Goal: Task Accomplishment & Management: Manage account settings

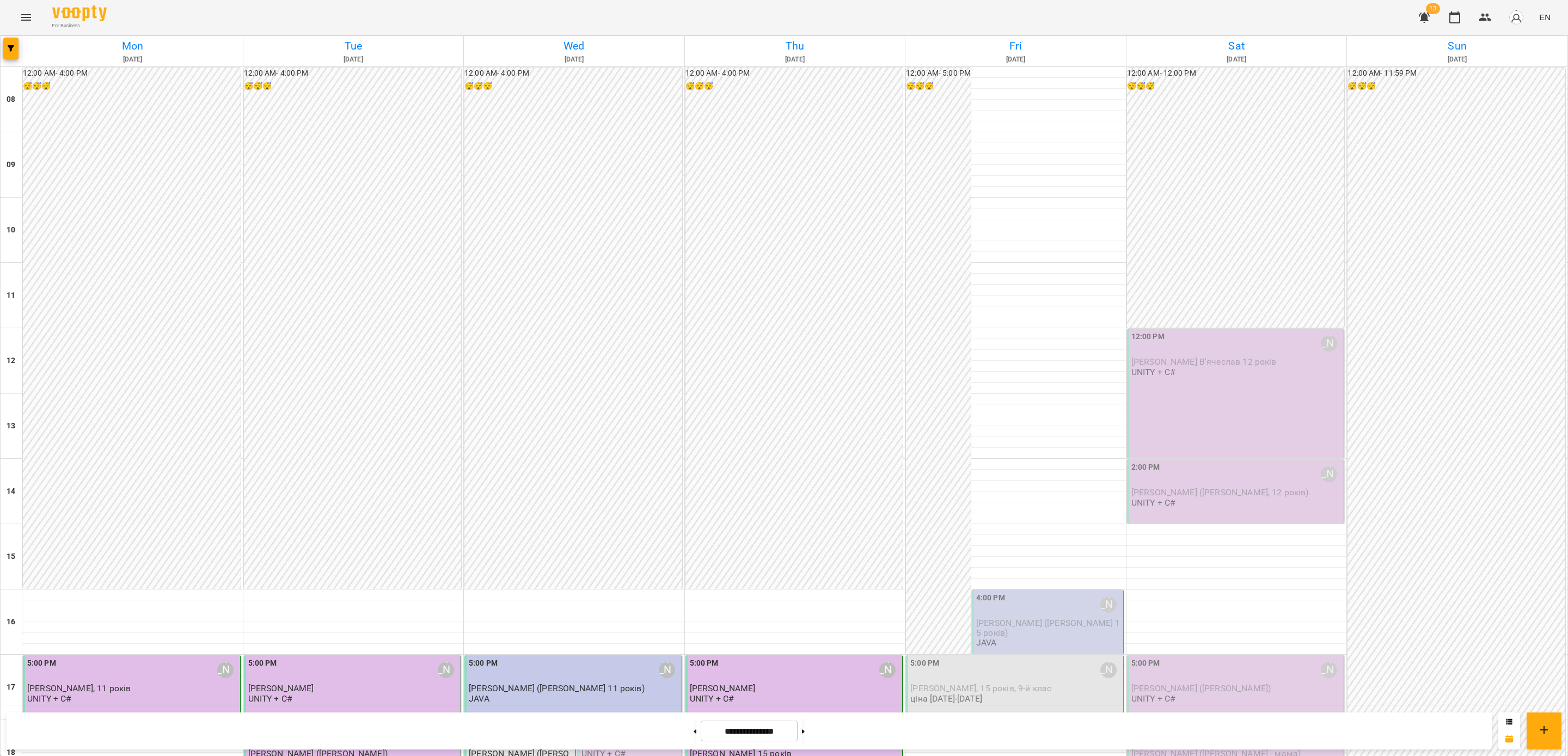
scroll to position [404, 0]
click at [1018, 592] on div "4:00 PM [PERSON_NAME]" at bounding box center [1048, 605] width 145 height 25
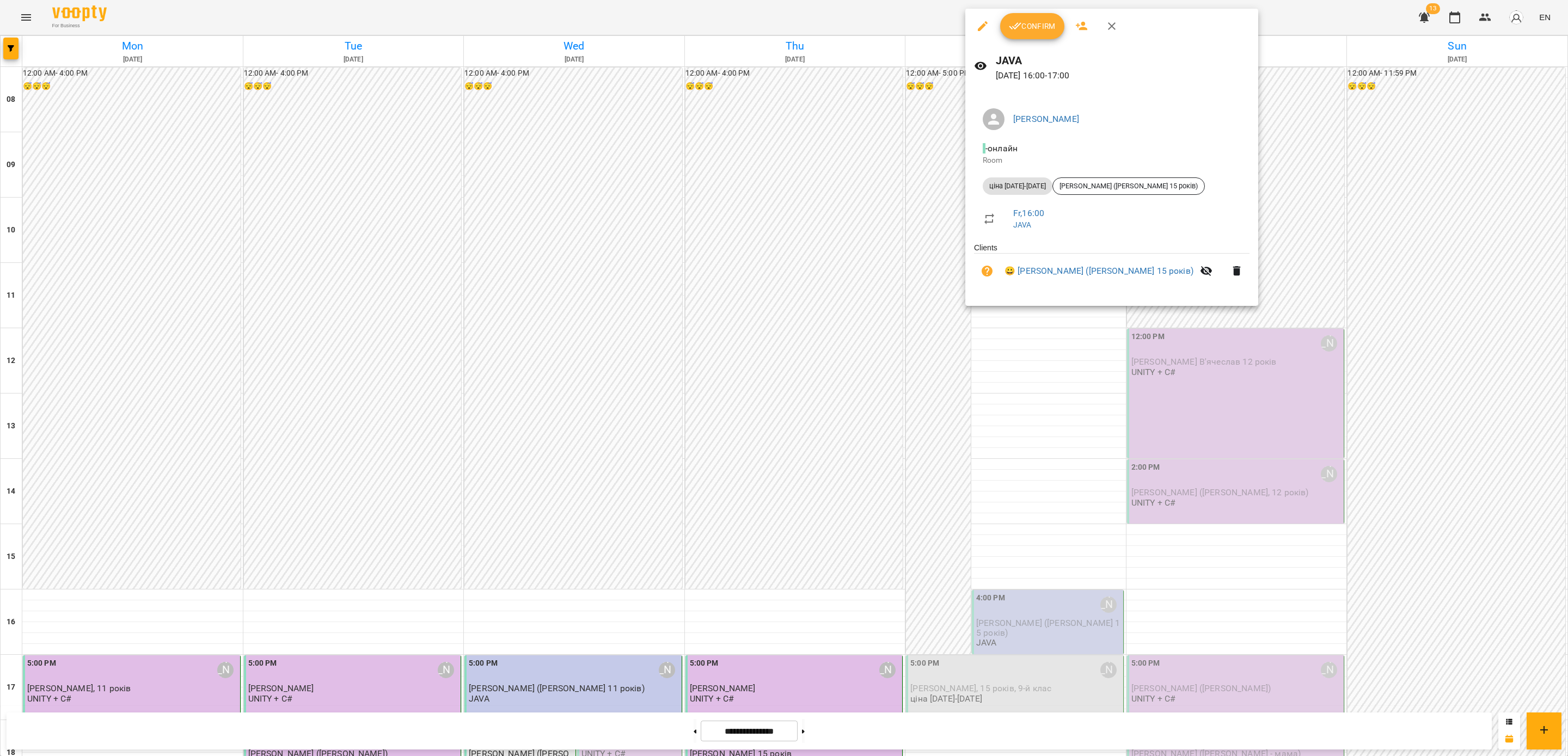
click at [1042, 24] on span "Confirm" at bounding box center [1032, 26] width 47 height 13
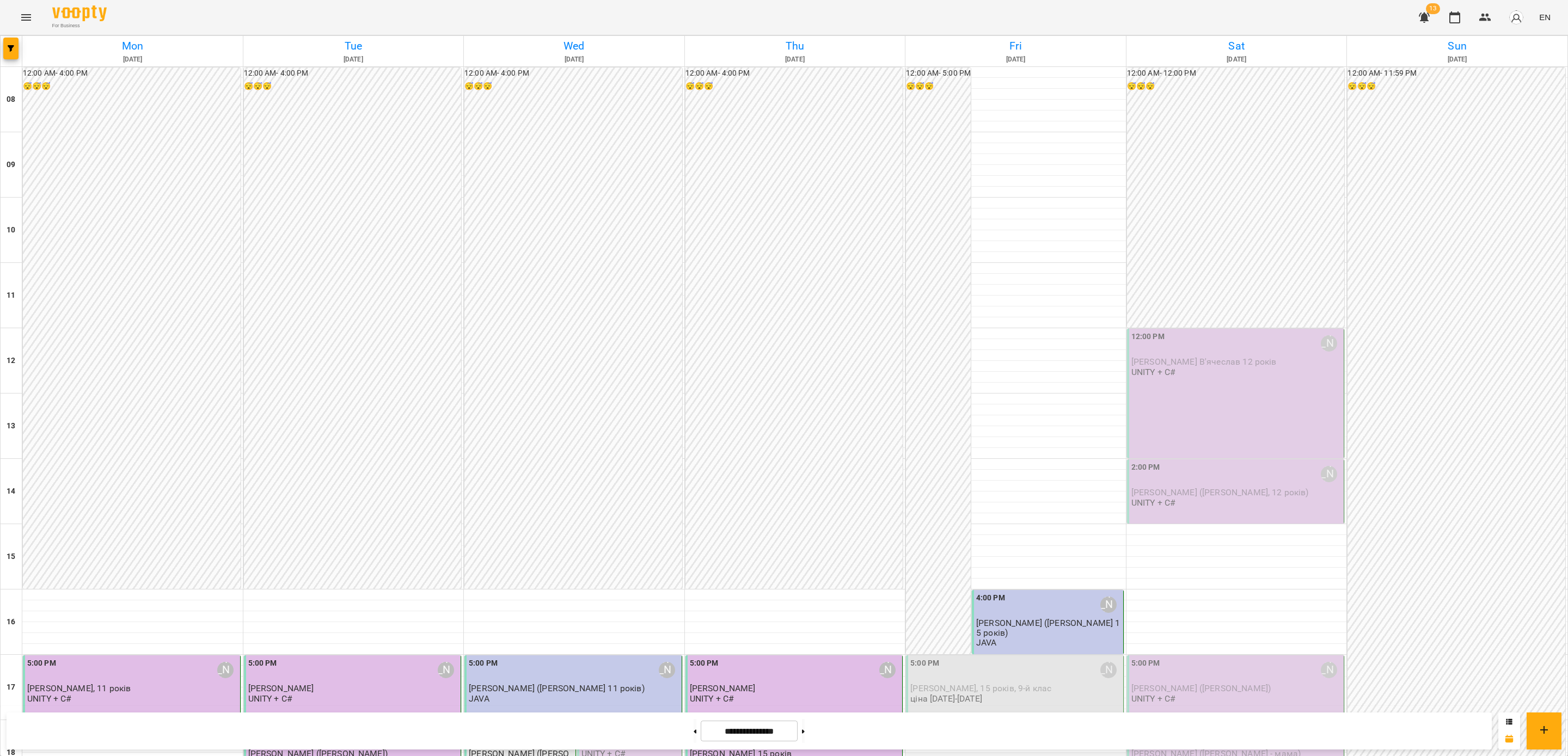
scroll to position [326, 0]
click at [992, 657] on div "5:00 PM [PERSON_NAME] [PERSON_NAME], 15 років, 9-й клас ціна [DATE]-[DATE]" at bounding box center [1016, 680] width 211 height 46
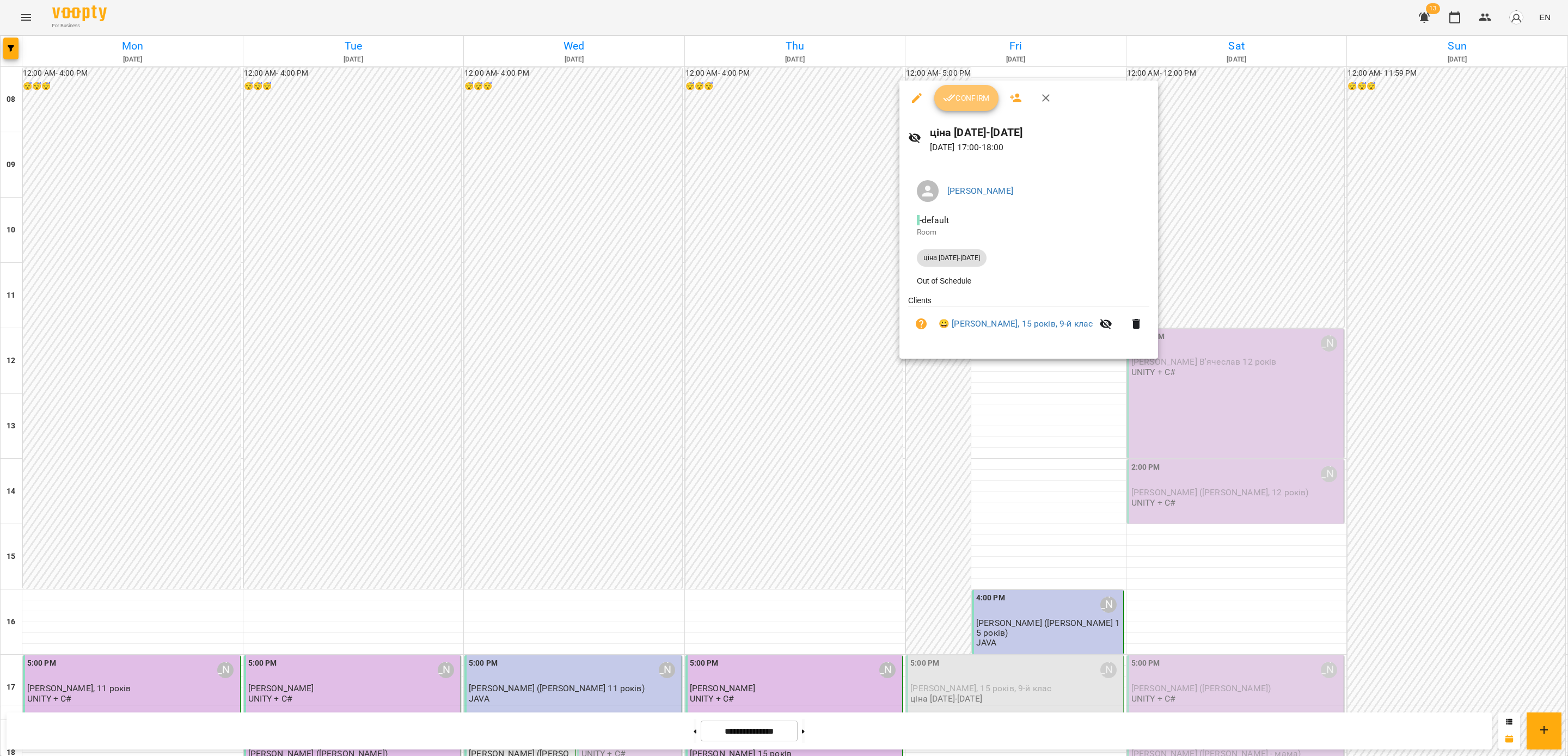
click at [957, 98] on span "Confirm" at bounding box center [966, 98] width 47 height 13
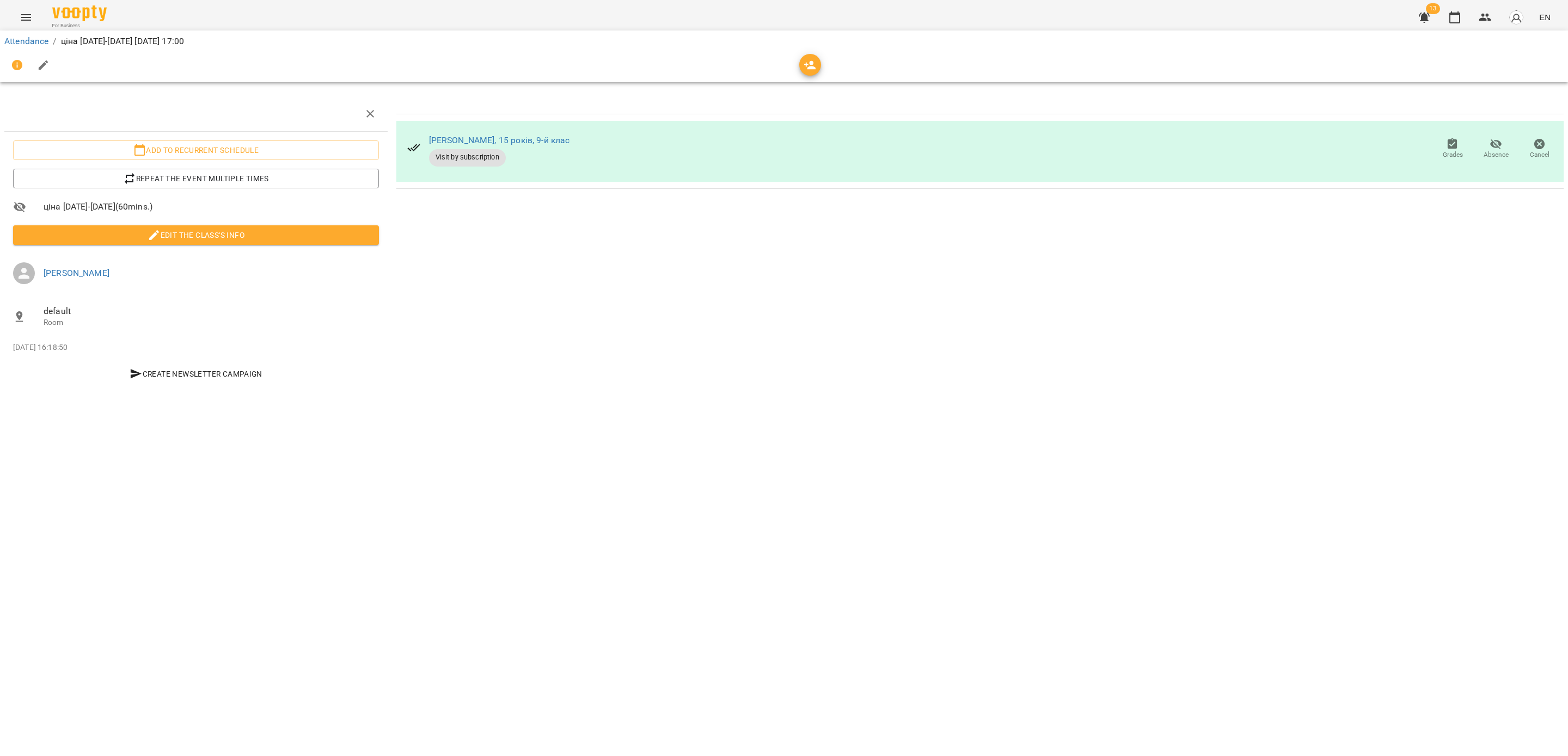
click at [646, 292] on div "[PERSON_NAME], 15 років, 9-й клас Visit by subscription Grades Absence Cancel" at bounding box center [980, 244] width 1176 height 305
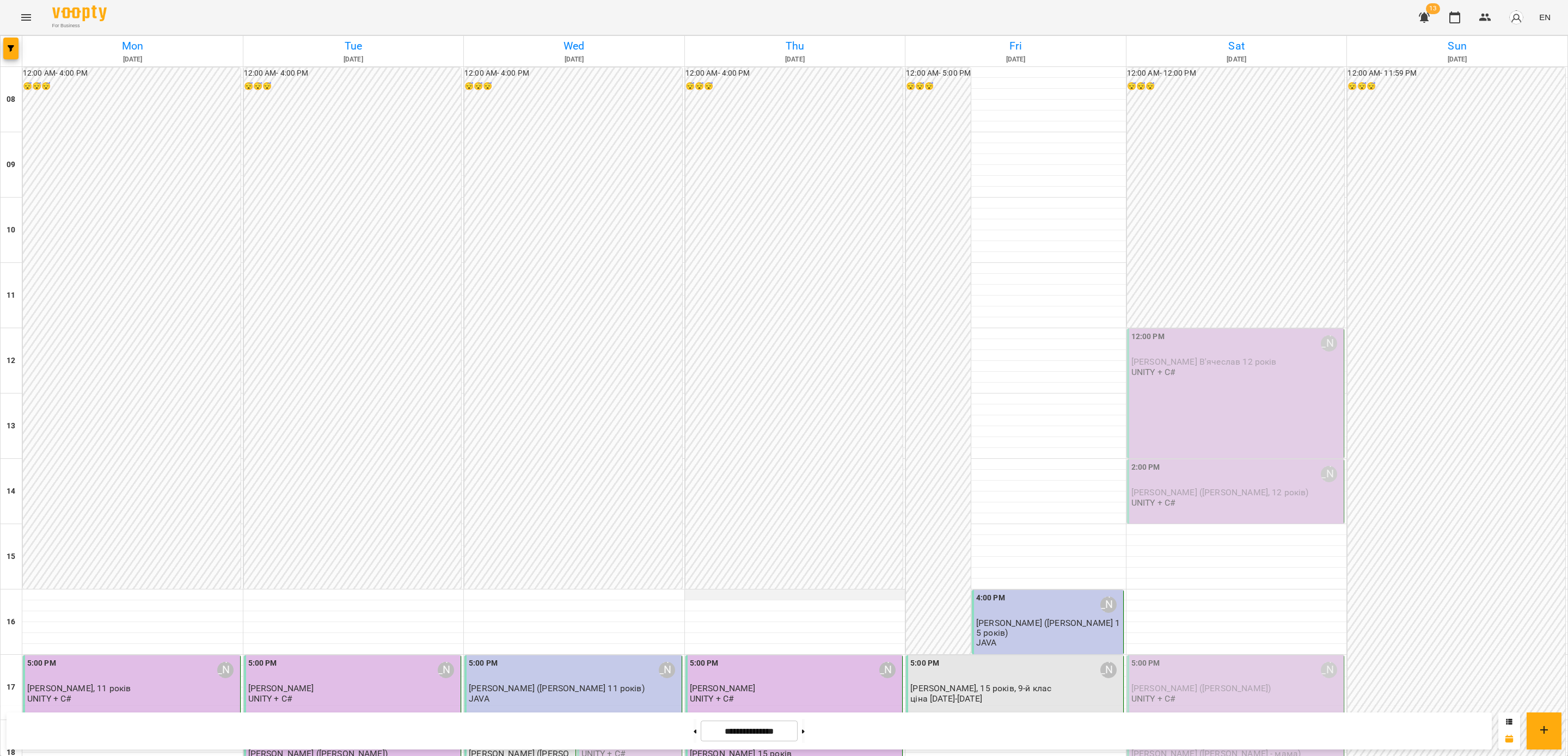
scroll to position [405, 0]
click at [982, 657] on div "5:00 PM [PERSON_NAME] [PERSON_NAME], 15 років, 9-й клас ціна [DATE]-[DATE]" at bounding box center [1016, 680] width 211 height 46
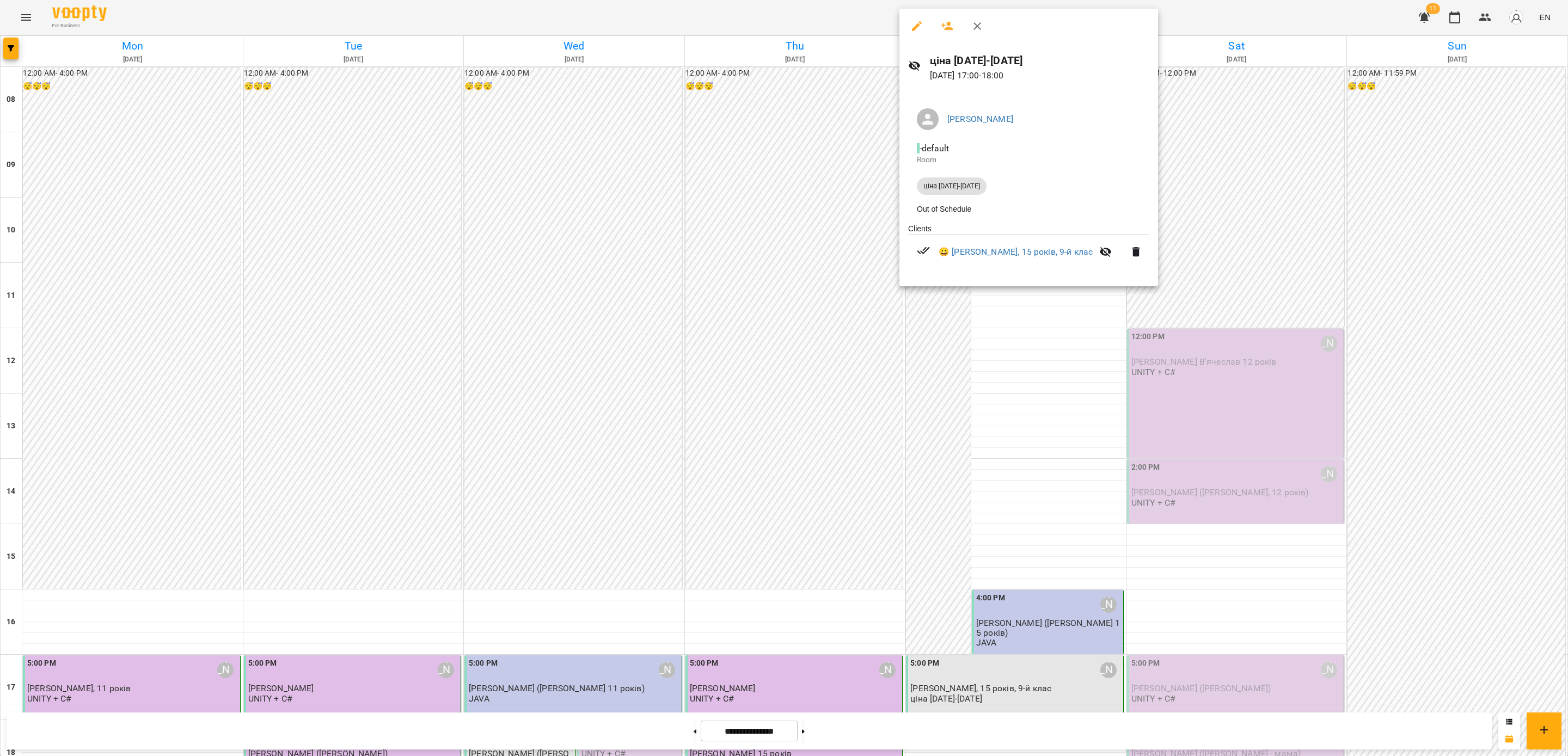
click at [1088, 399] on div at bounding box center [784, 378] width 1568 height 756
